Goal: Task Accomplishment & Management: Use online tool/utility

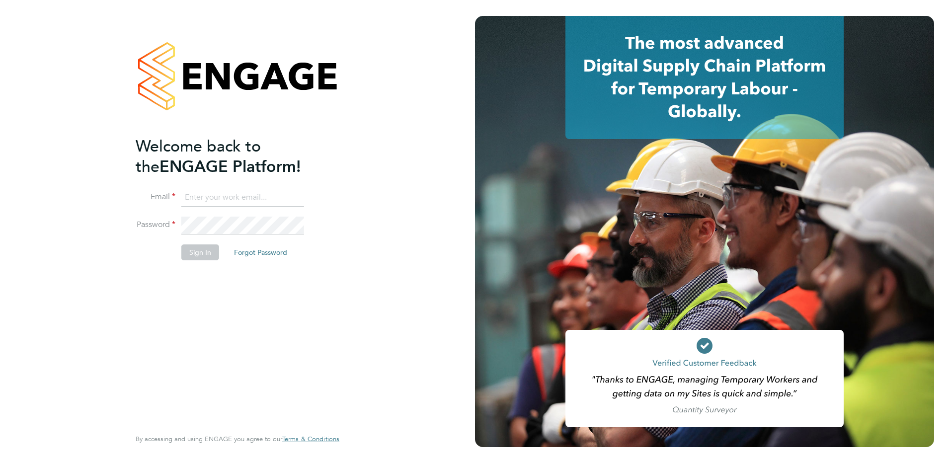
type input "payroll@siteforceservices.co.uk"
click at [186, 254] on button "Sign In" at bounding box center [200, 252] width 38 height 16
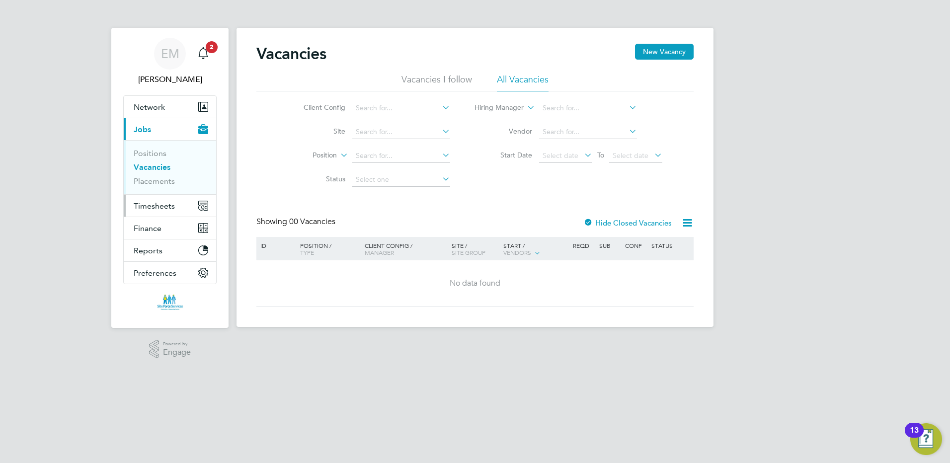
click at [145, 205] on span "Timesheets" at bounding box center [154, 205] width 41 height 9
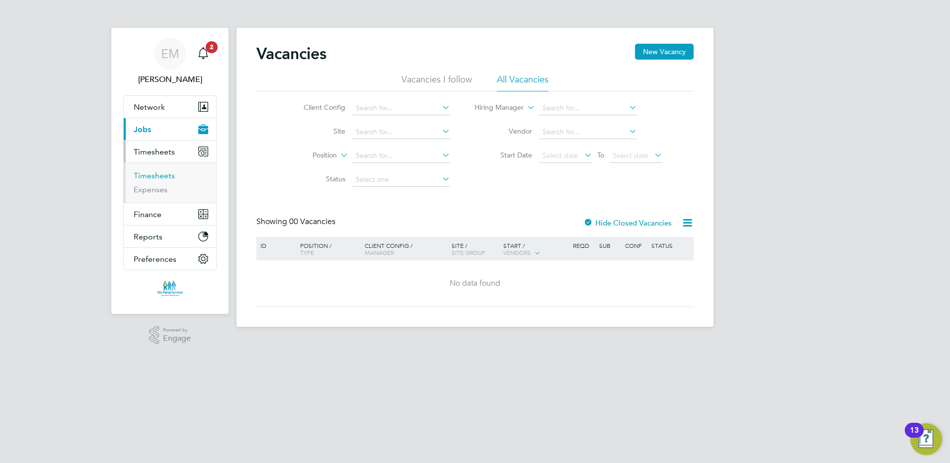
click at [150, 176] on link "Timesheets" at bounding box center [154, 175] width 41 height 9
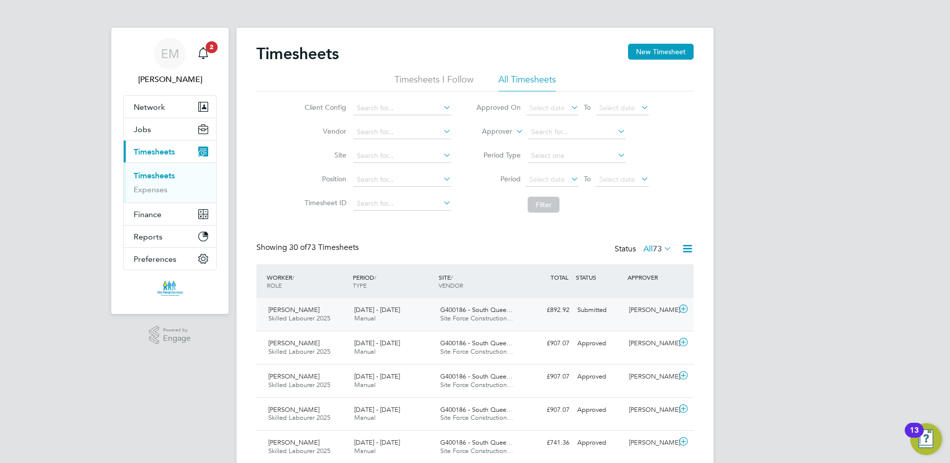
click at [289, 312] on span "[PERSON_NAME]" at bounding box center [293, 310] width 51 height 8
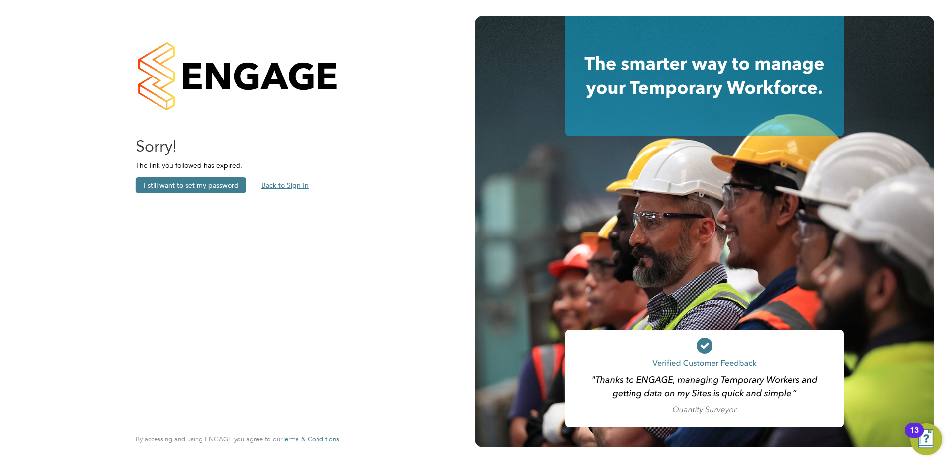
click at [294, 184] on button "Back to Sign In" at bounding box center [284, 185] width 63 height 16
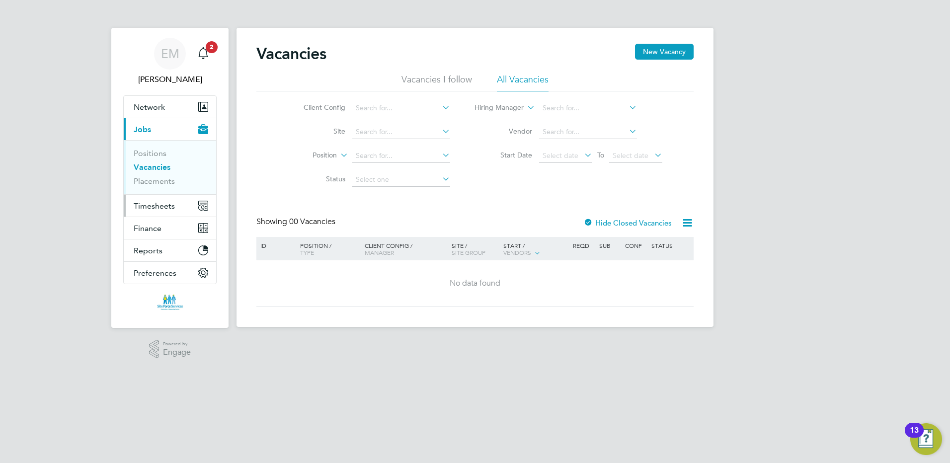
click at [158, 209] on span "Timesheets" at bounding box center [154, 205] width 41 height 9
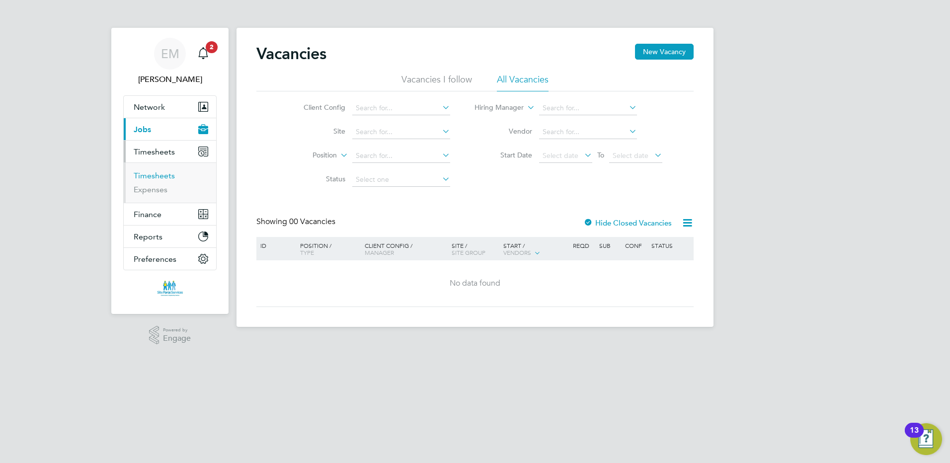
click at [161, 178] on link "Timesheets" at bounding box center [154, 175] width 41 height 9
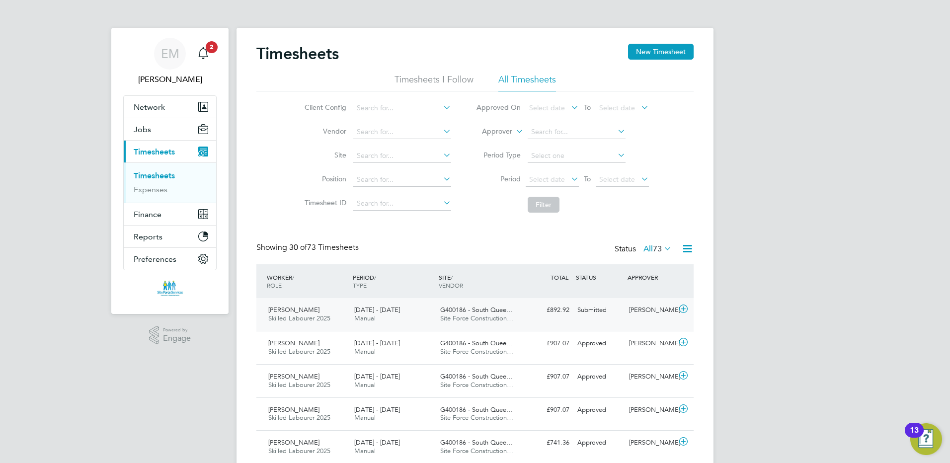
click at [312, 312] on div "[PERSON_NAME] Skilled Labourer 2025 [DATE] - [DATE]" at bounding box center [307, 314] width 86 height 25
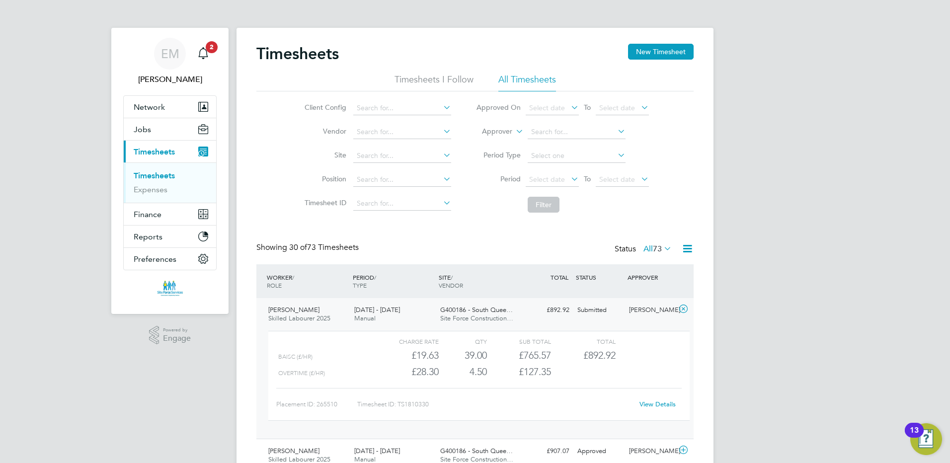
click at [661, 402] on link "View Details" at bounding box center [658, 404] width 36 height 8
